Goal: Find specific page/section: Find specific page/section

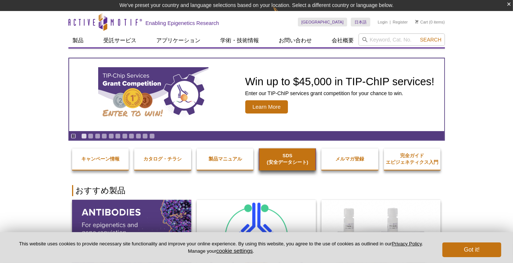
drag, startPoint x: 0, startPoint y: 0, endPoint x: 274, endPoint y: 160, distance: 317.6
click at [274, 160] on strong "SDS (安全データシート)" at bounding box center [288, 159] width 42 height 12
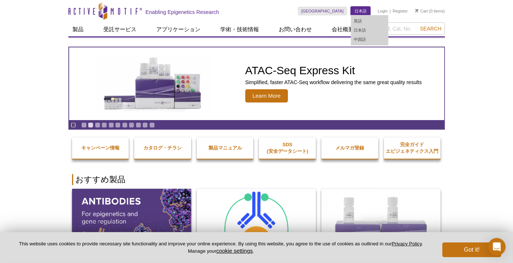
click at [359, 12] on link "日本語" at bounding box center [360, 11] width 19 height 9
click at [359, 30] on link "日本語" at bounding box center [369, 30] width 37 height 9
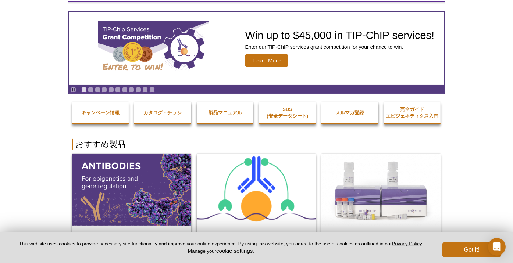
scroll to position [37, 0]
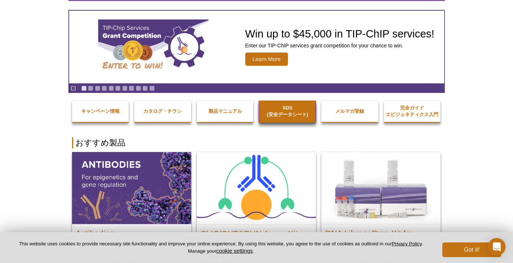
click at [287, 110] on strong "SDS (安全データシート)" at bounding box center [288, 111] width 42 height 12
